Goal: Download file/media

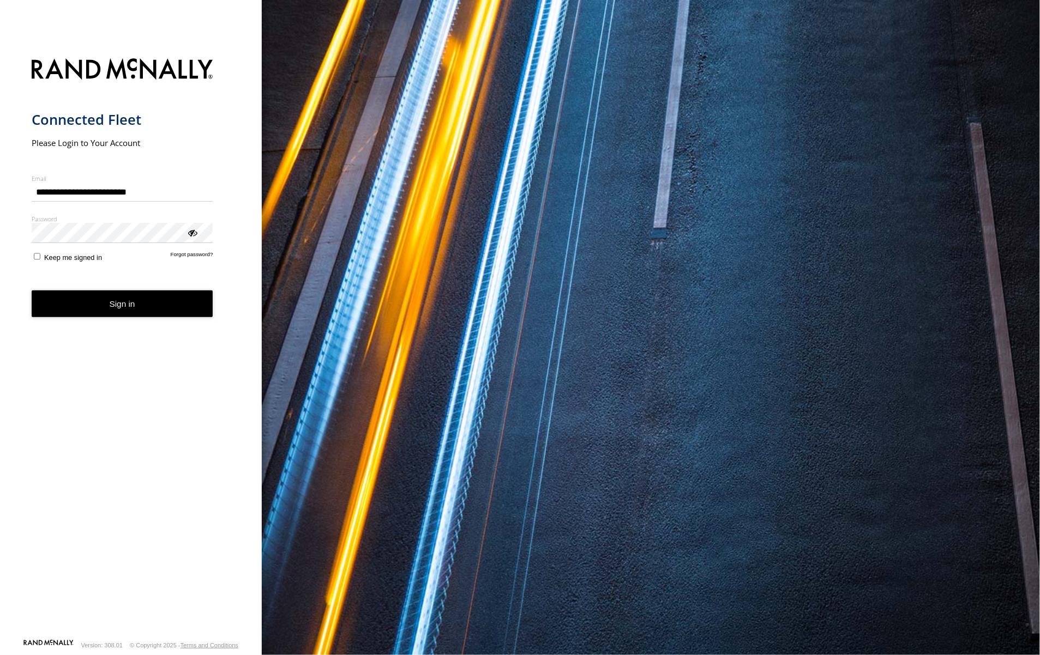
click at [146, 303] on button "Sign in" at bounding box center [123, 304] width 182 height 27
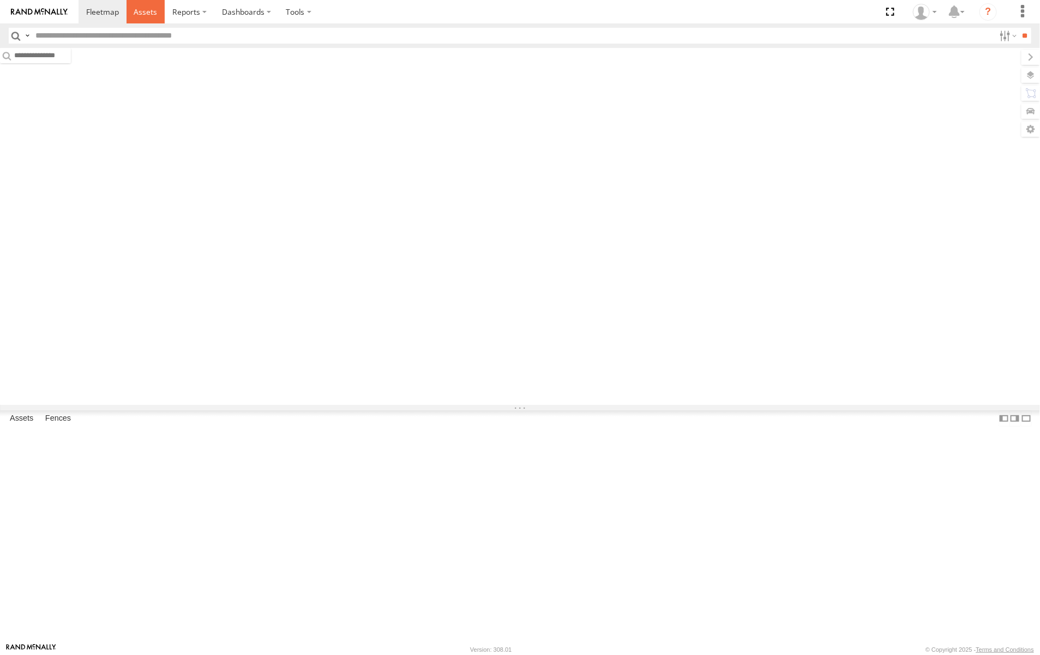
click at [153, 7] on span at bounding box center [145, 12] width 23 height 10
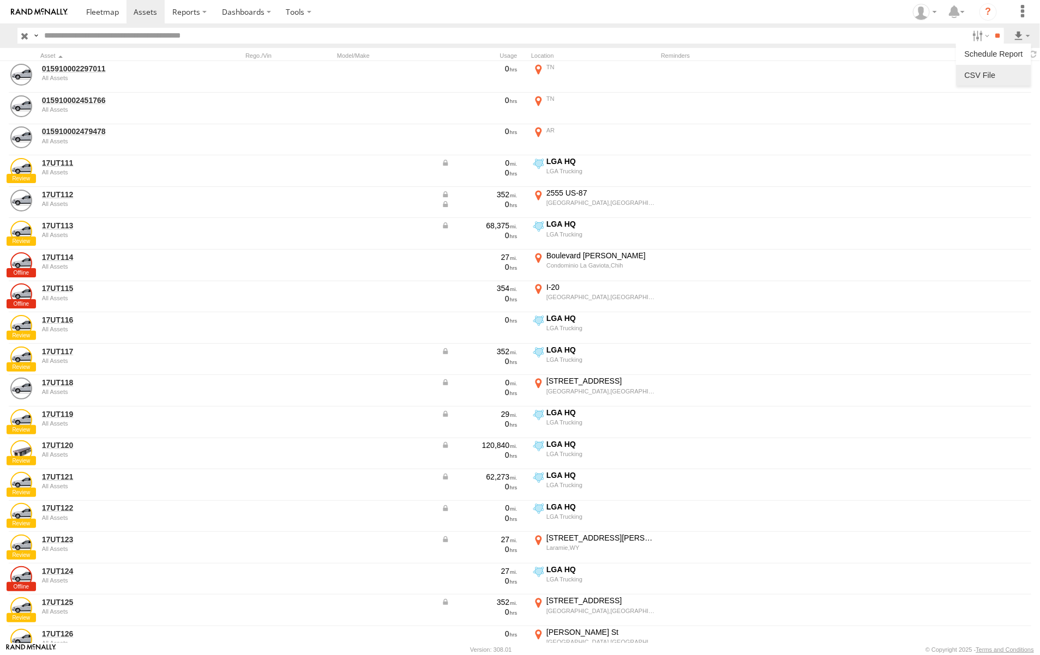
click at [991, 70] on label at bounding box center [993, 75] width 67 height 16
click at [0, 0] on button "Export" at bounding box center [0, 0] width 0 height 0
